Goal: Navigation & Orientation: Go to known website

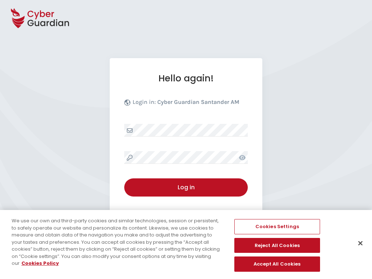
select select "English"
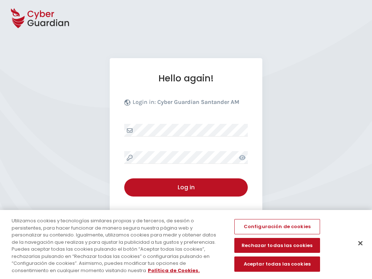
select select "English"
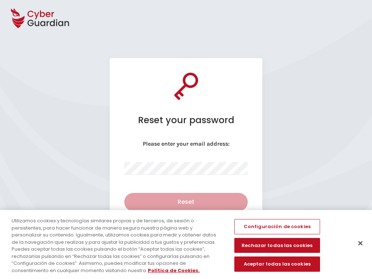
select select "English"
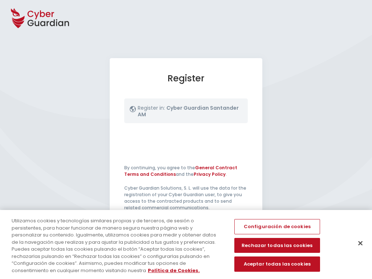
select select "English"
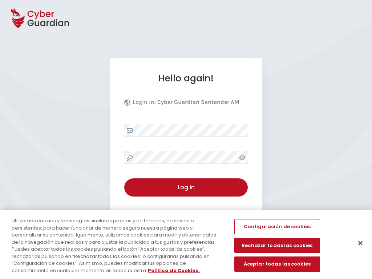
select select "English"
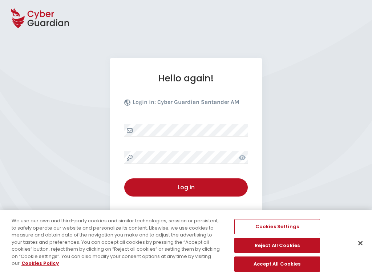
select select "English"
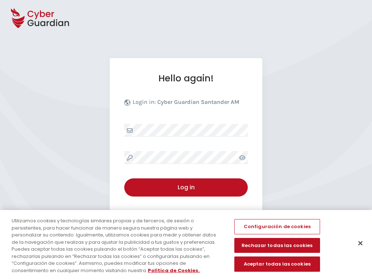
select select "English"
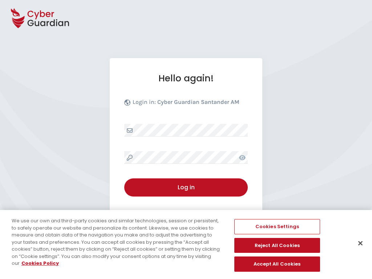
select select "English"
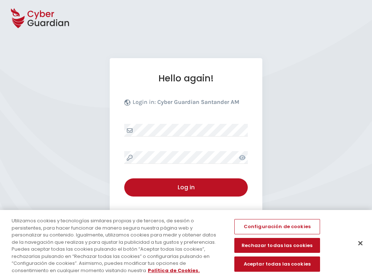
select select "English"
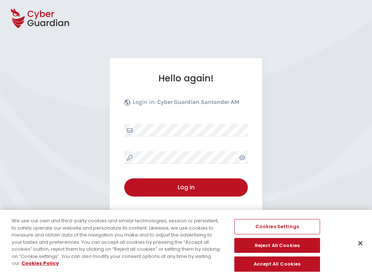
select select "English"
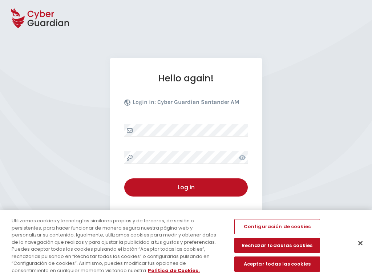
select select "English"
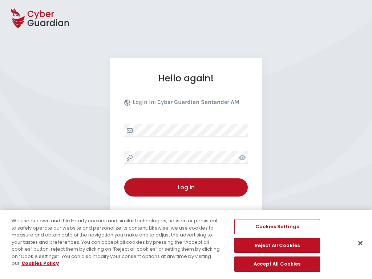
select select "English"
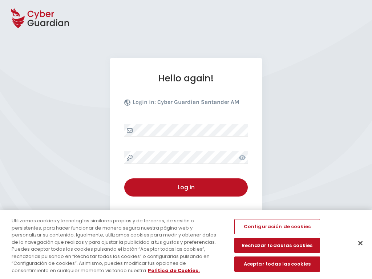
select select "English"
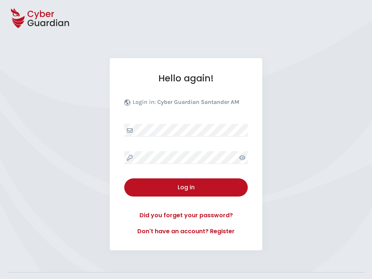
select select "English"
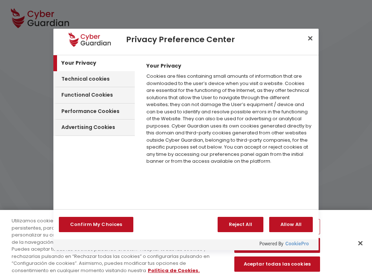
select select "English"
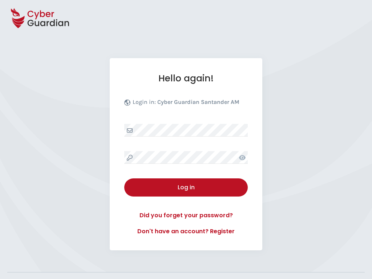
select select "English"
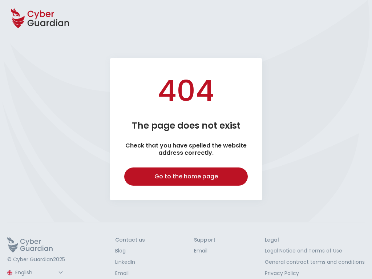
select select "English"
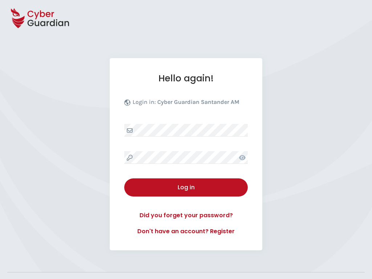
select select "English"
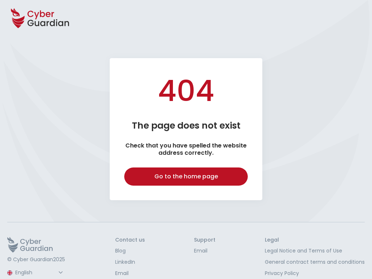
select select "English"
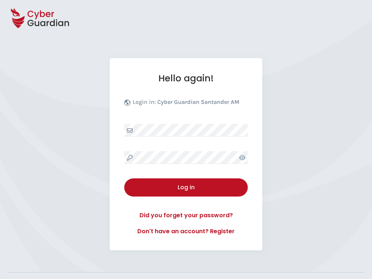
select select "English"
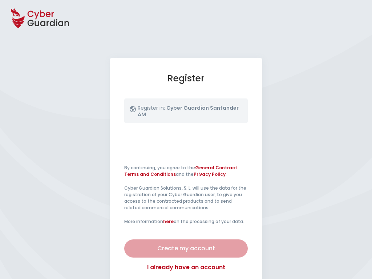
select select "English"
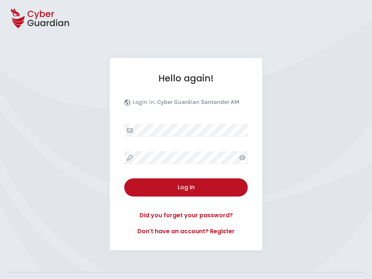
select select "English"
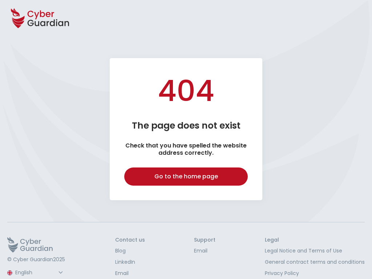
select select "English"
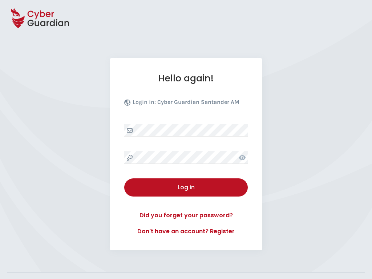
select select "English"
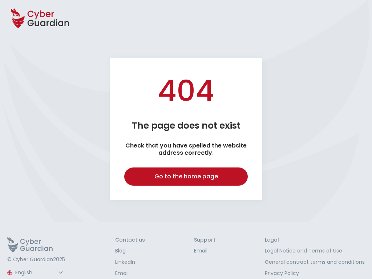
select select "English"
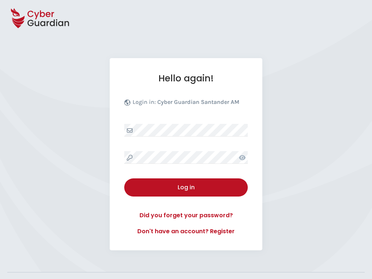
select select "English"
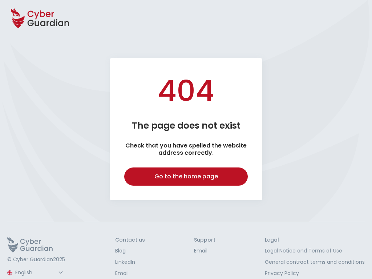
select select "English"
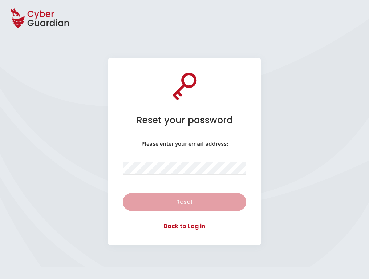
select select "English"
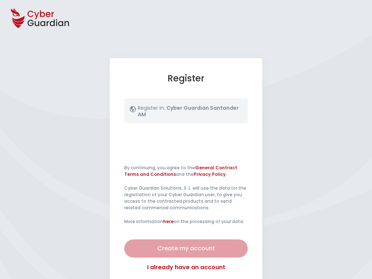
select select "English"
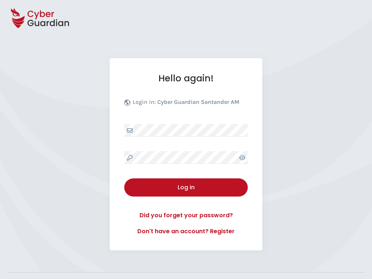
select select "English"
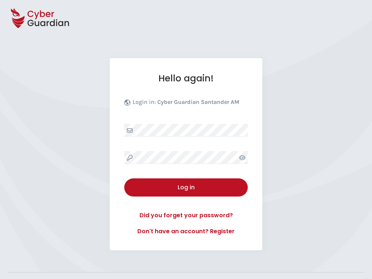
select select "English"
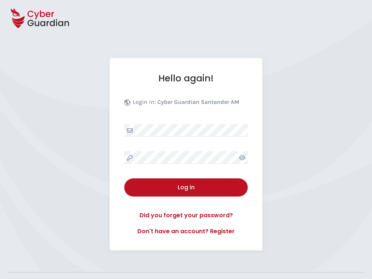
select select "English"
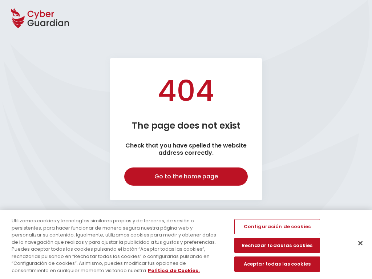
select select "English"
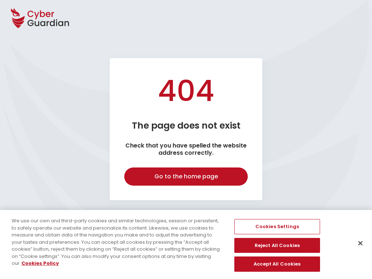
select select "English"
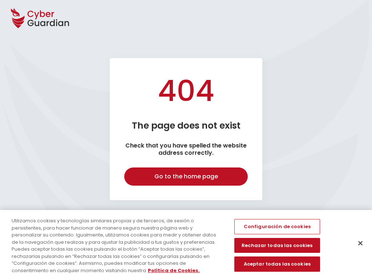
select select "English"
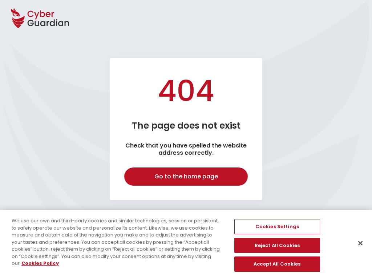
select select "English"
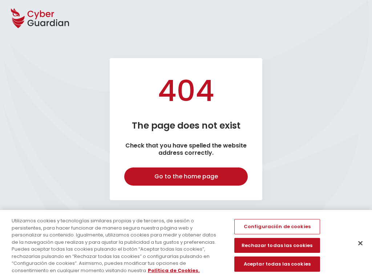
select select "English"
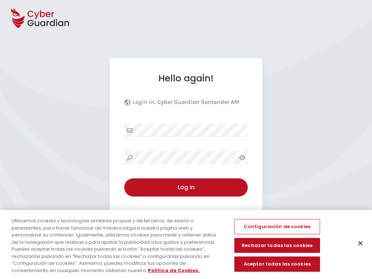
select select "English"
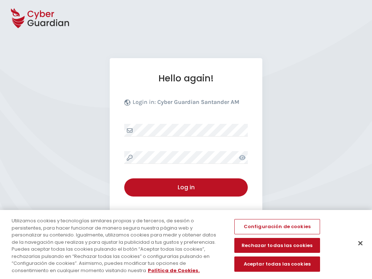
select select "English"
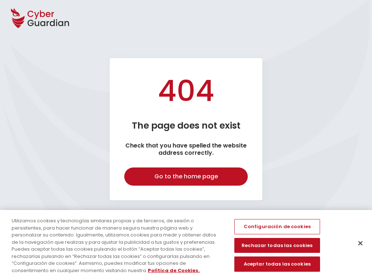
select select "English"
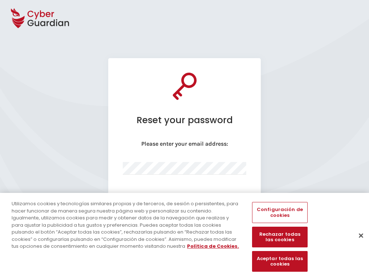
select select "English"
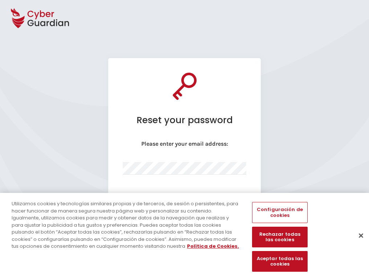
select select "English"
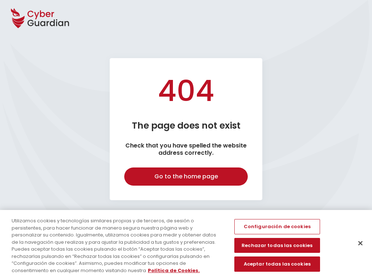
select select "English"
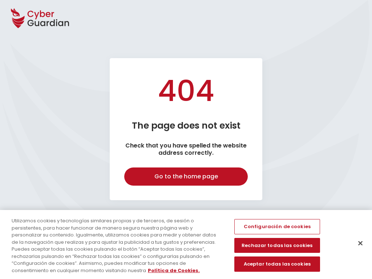
select select "English"
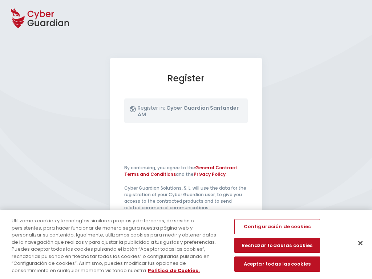
select select "English"
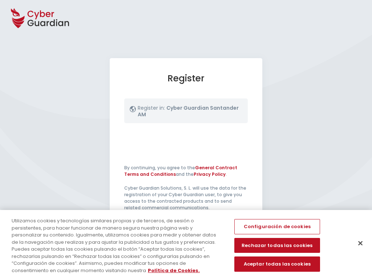
select select "English"
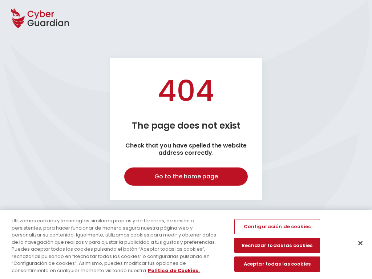
select select "English"
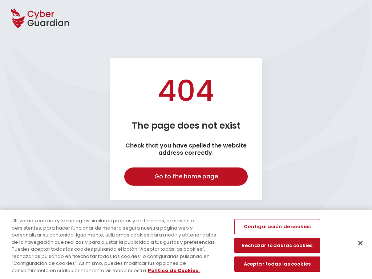
select select "English"
